Goal: Find specific page/section: Find specific page/section

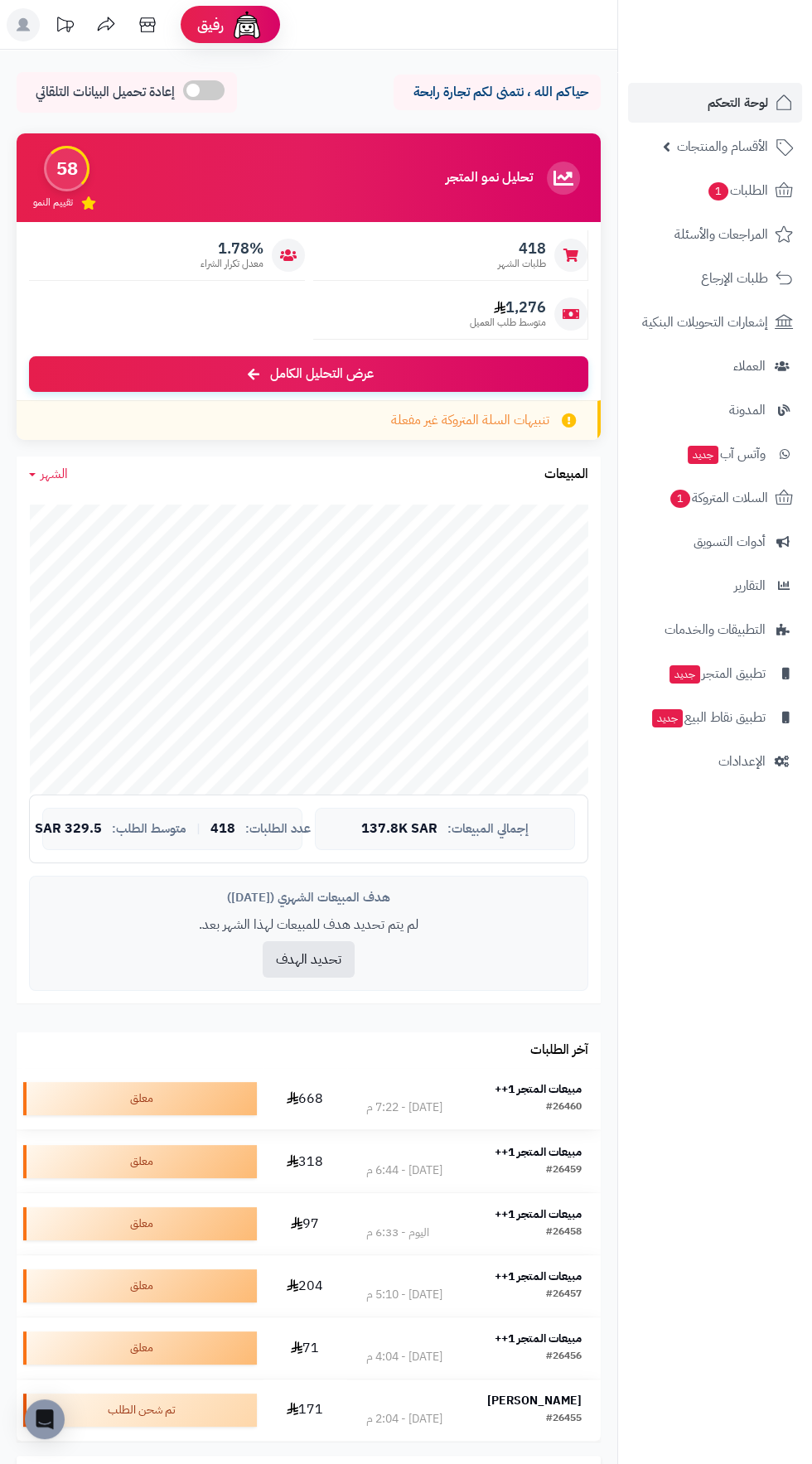
click at [540, 1092] on strong "مبيعات المتجر 1++" at bounding box center [538, 1089] width 87 height 17
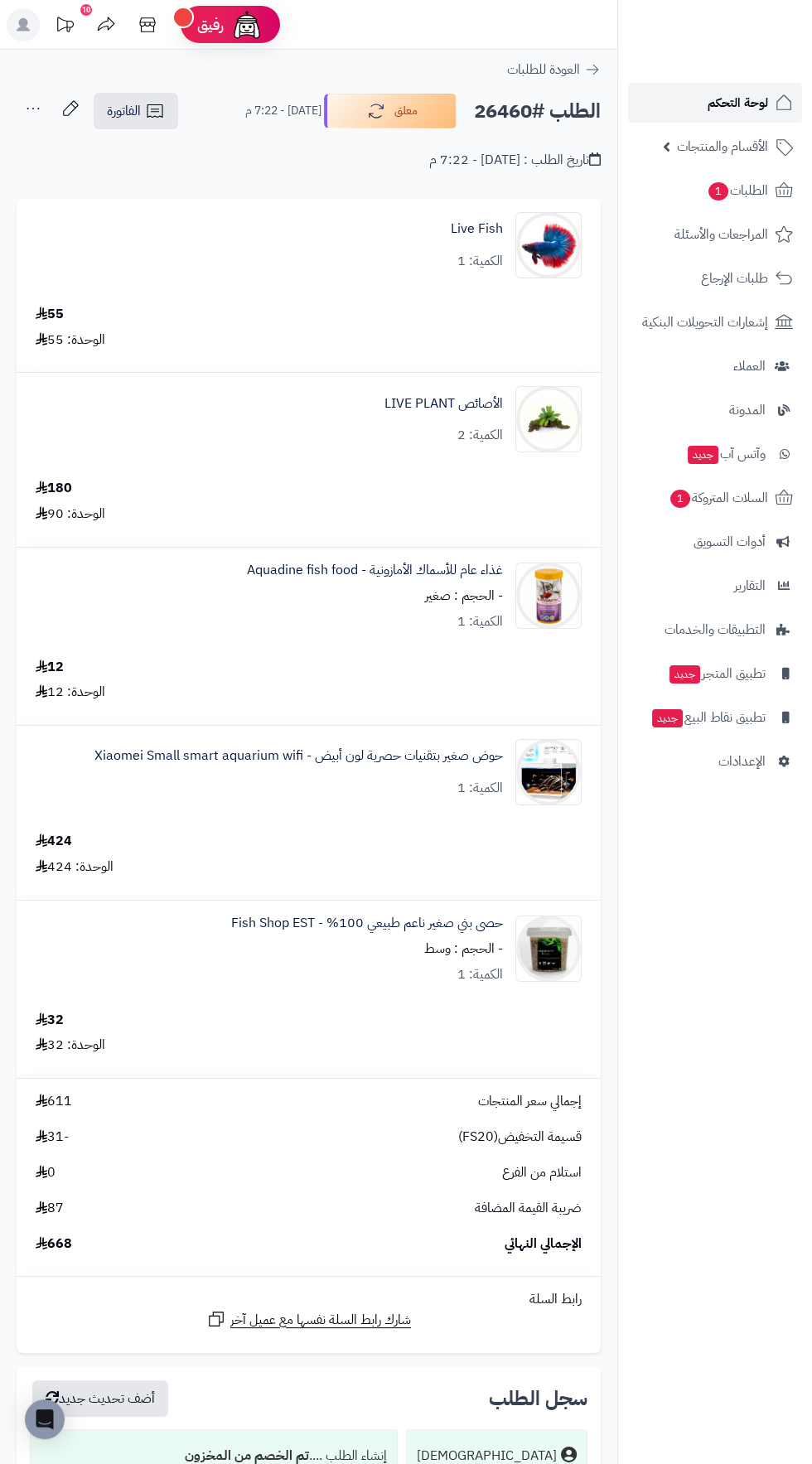
click at [742, 103] on span "لوحة التحكم" at bounding box center [737, 102] width 61 height 23
